Goal: Task Accomplishment & Management: Complete application form

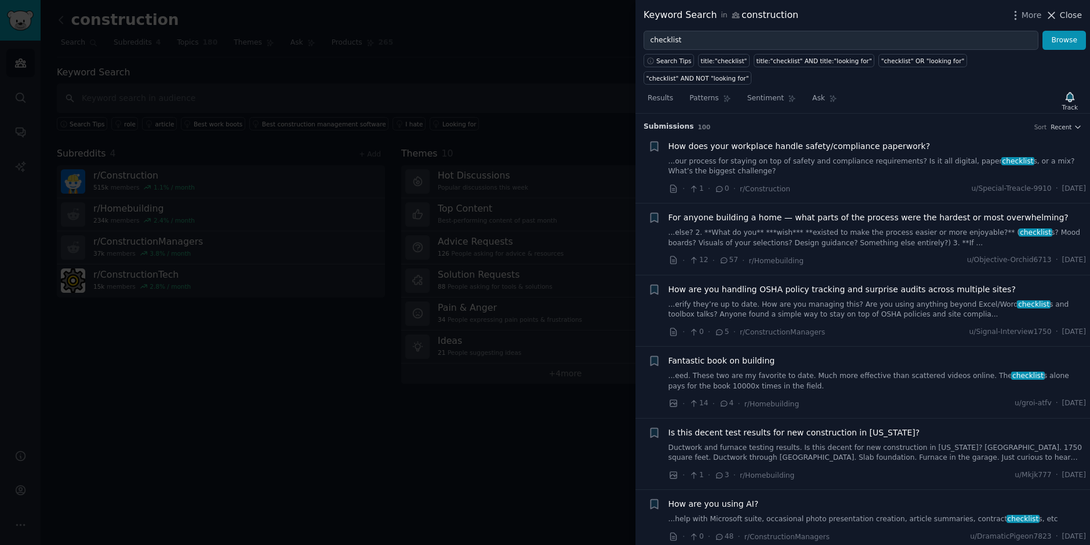
click at [1074, 17] on span "Close" at bounding box center [1071, 15] width 22 height 12
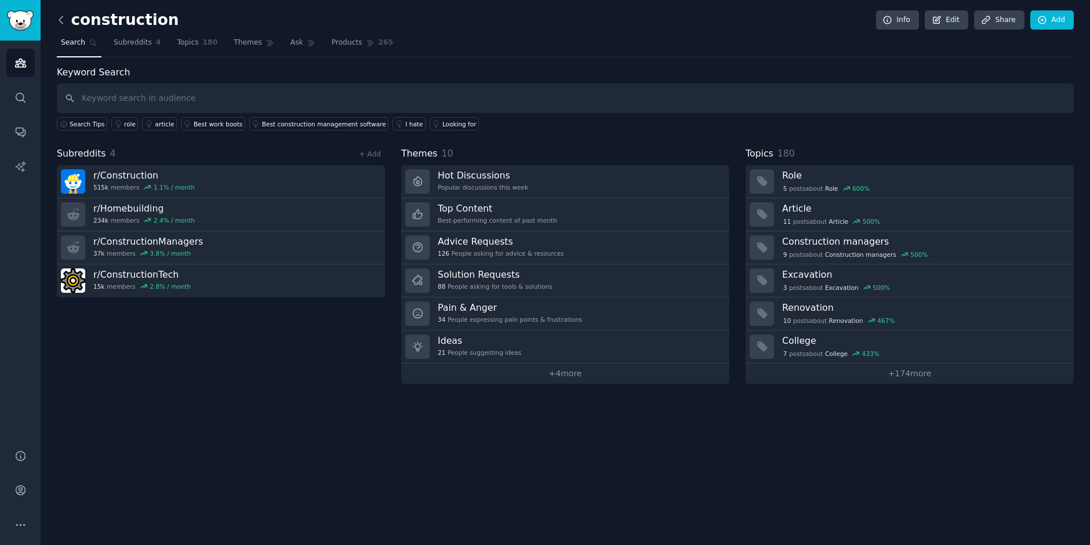
click at [64, 20] on icon at bounding box center [61, 20] width 12 height 12
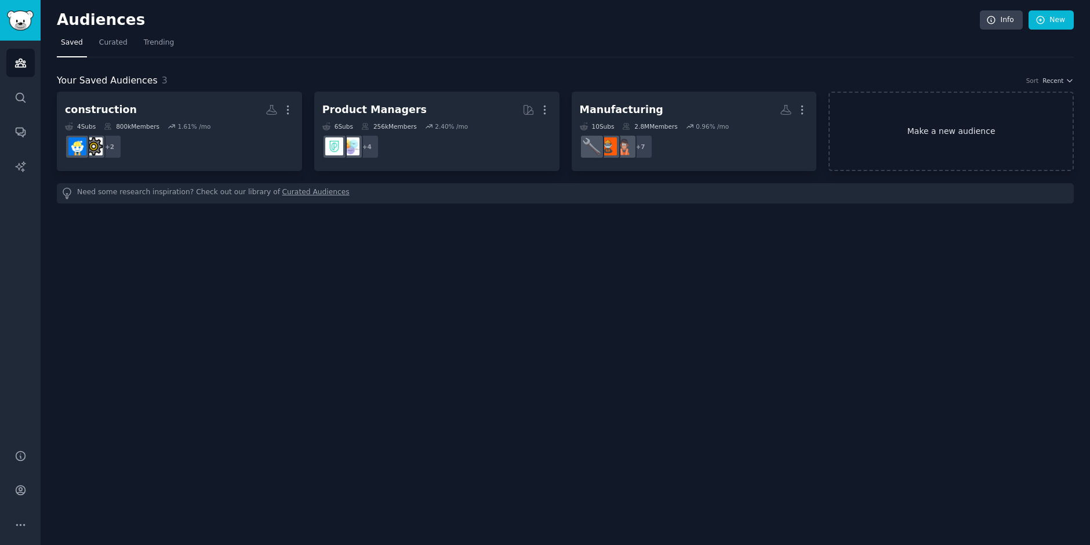
click at [938, 160] on link "Make a new audience" at bounding box center [951, 131] width 245 height 79
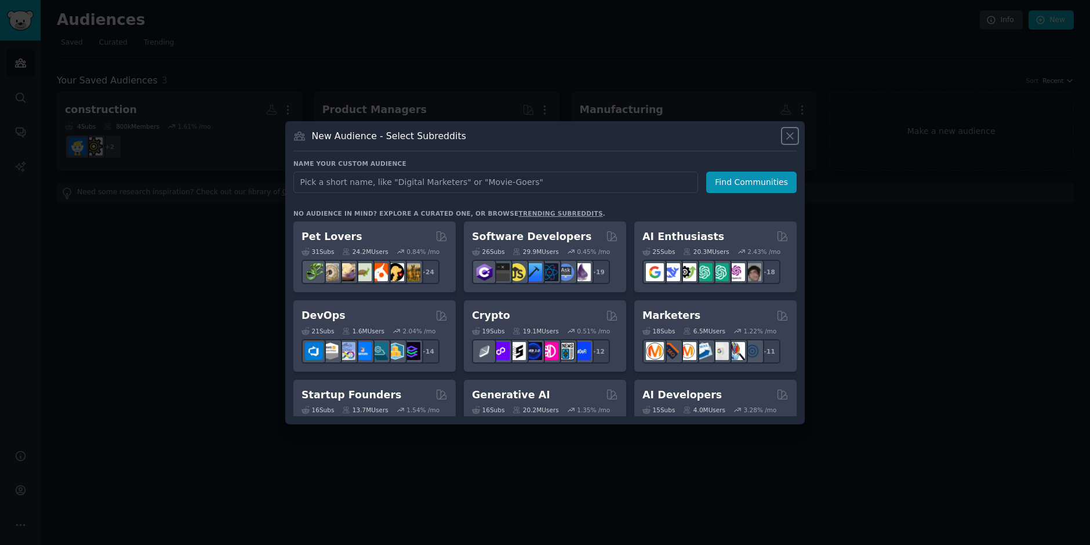
click at [794, 140] on icon at bounding box center [790, 136] width 12 height 12
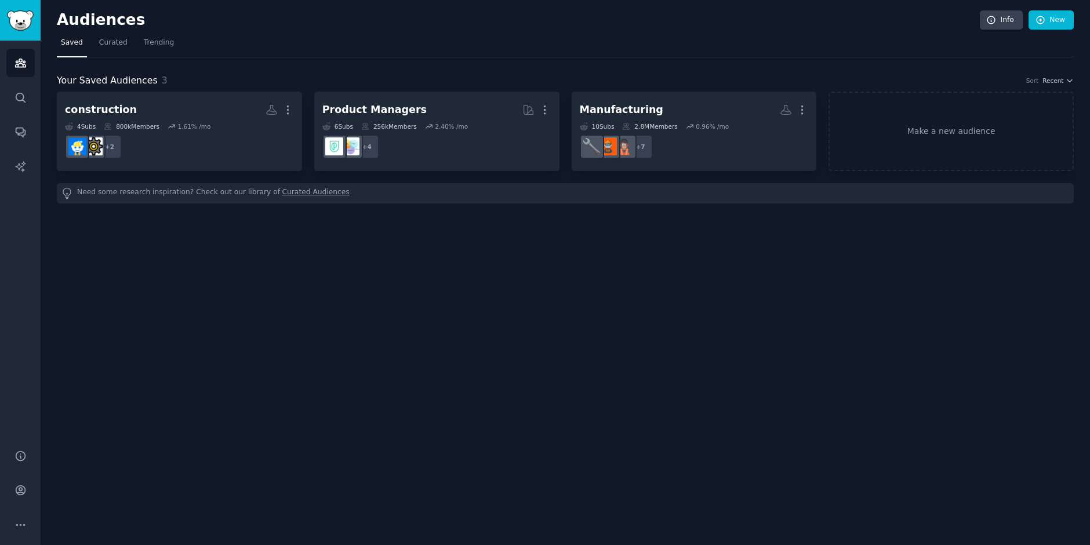
click at [317, 197] on link "Curated Audiences" at bounding box center [315, 193] width 67 height 12
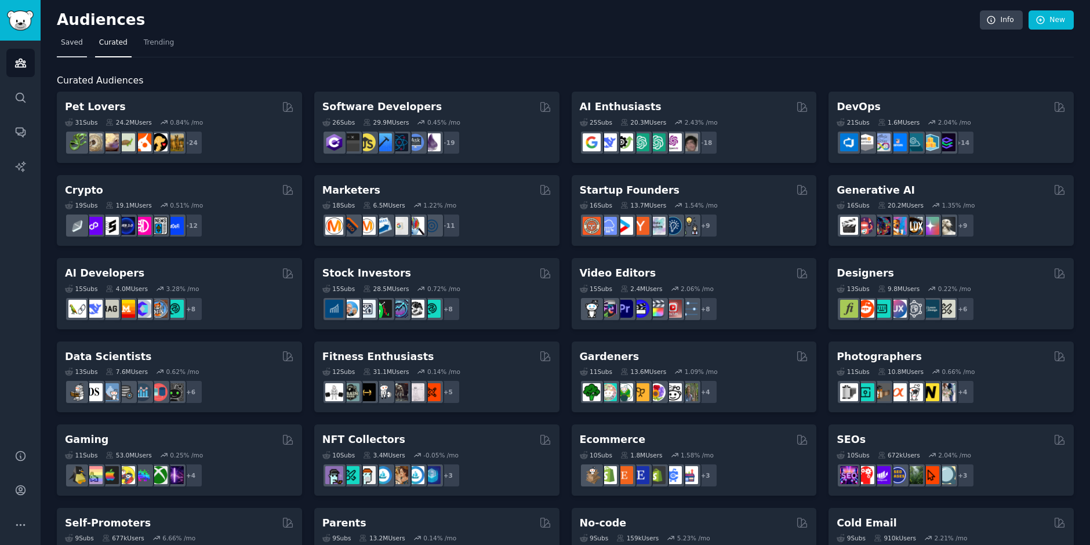
click at [65, 50] on link "Saved" at bounding box center [72, 46] width 30 height 24
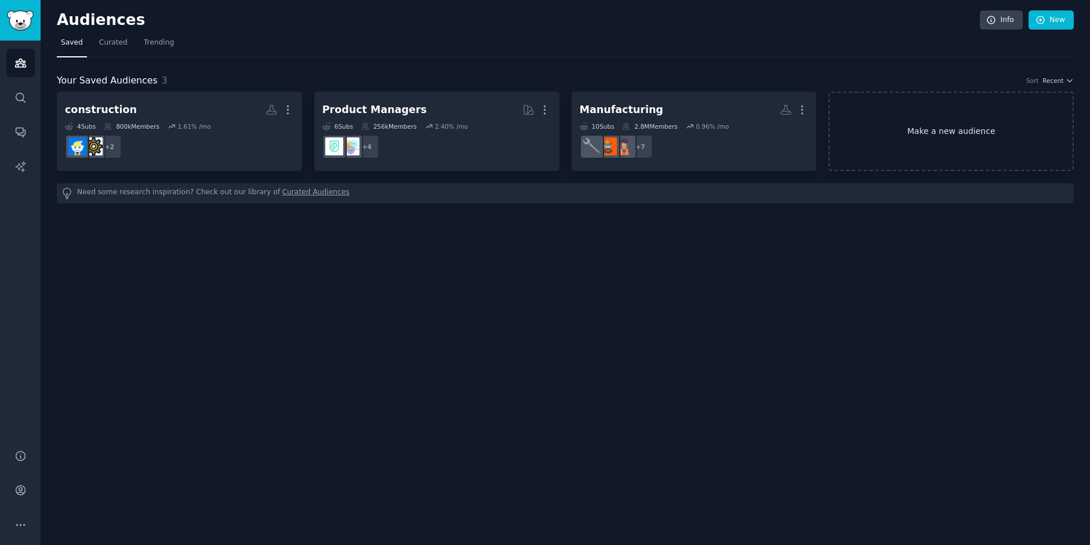
click at [1025, 146] on link "Make a new audience" at bounding box center [951, 131] width 245 height 79
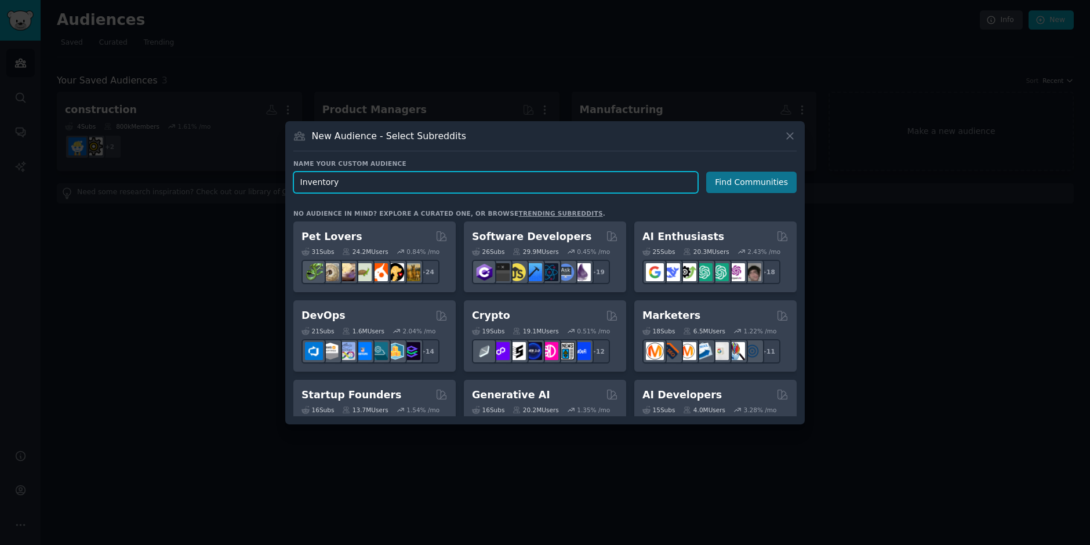
type input "Inventory"
click at [747, 187] on button "Find Communities" at bounding box center [751, 182] width 90 height 21
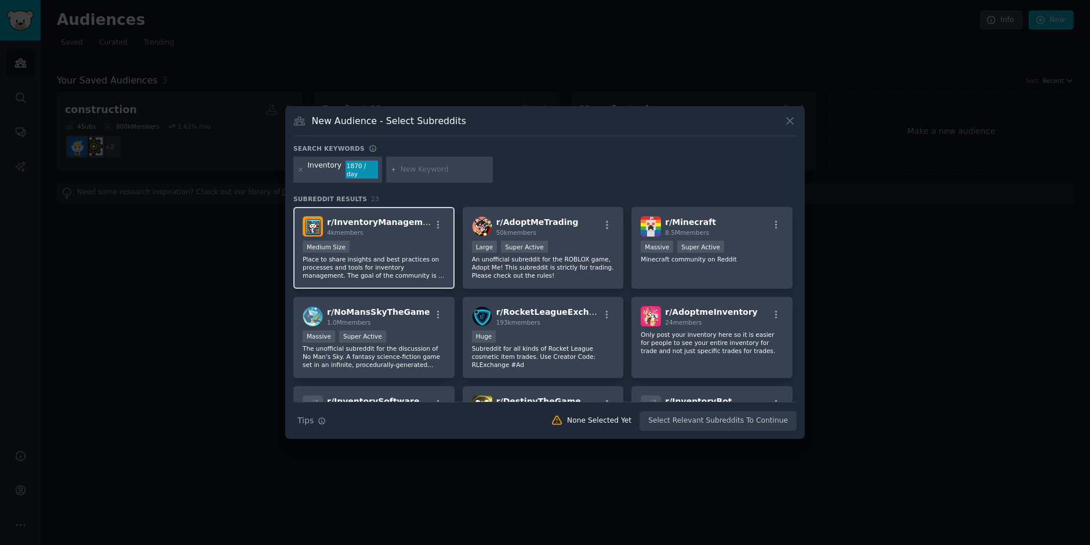
click at [404, 228] on div "4k members" at bounding box center [379, 232] width 104 height 8
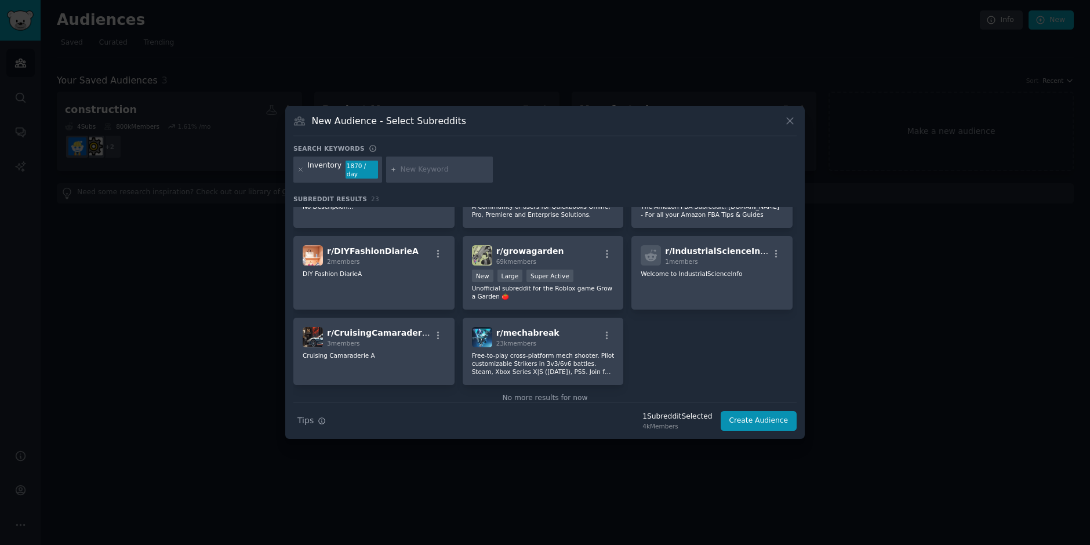
scroll to position [532, 0]
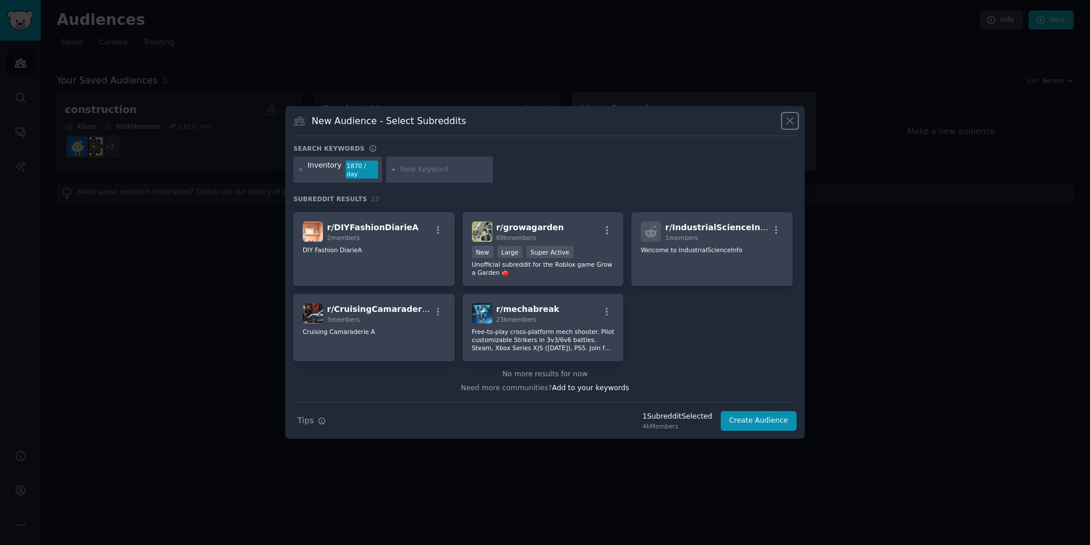
click at [788, 123] on icon at bounding box center [790, 121] width 6 height 6
